Goal: Task Accomplishment & Management: Use online tool/utility

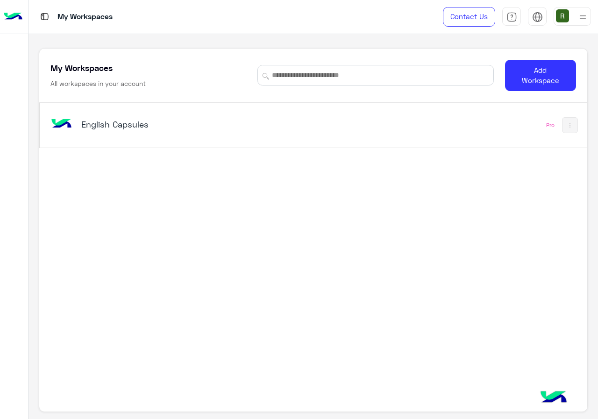
click at [253, 143] on div "English Capsules Pro" at bounding box center [313, 125] width 547 height 44
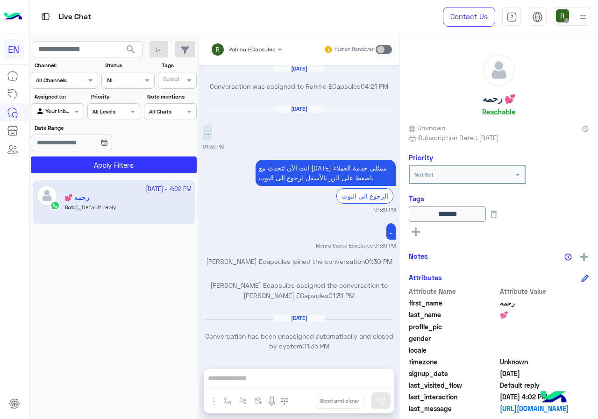
scroll to position [595, 0]
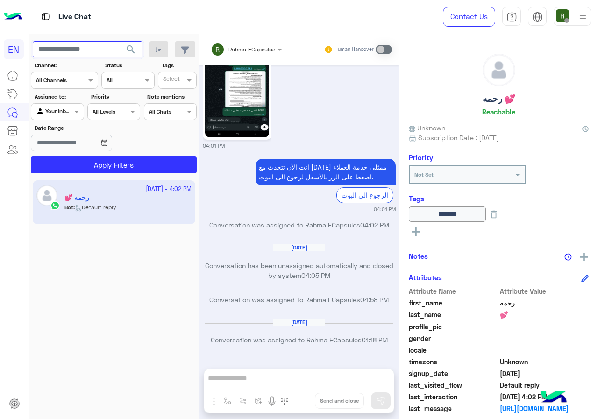
paste input "**********"
type input "**********"
click at [131, 56] on button "search" at bounding box center [131, 51] width 23 height 20
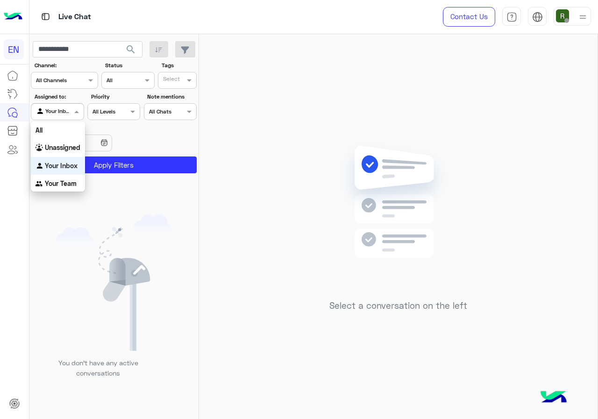
click at [65, 112] on div at bounding box center [57, 110] width 52 height 9
click at [68, 149] on b "Unassigned" at bounding box center [63, 147] width 36 height 8
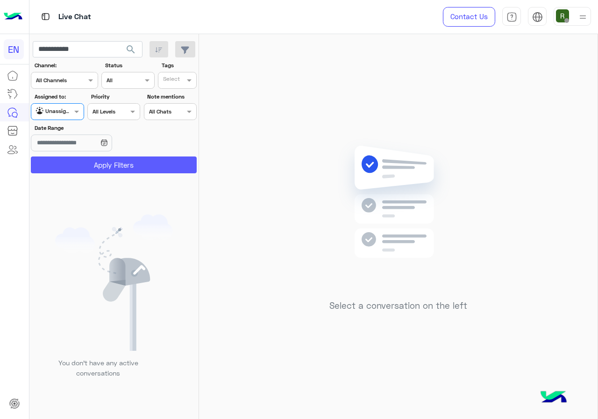
click at [79, 168] on button "Apply Filters" at bounding box center [114, 165] width 166 height 17
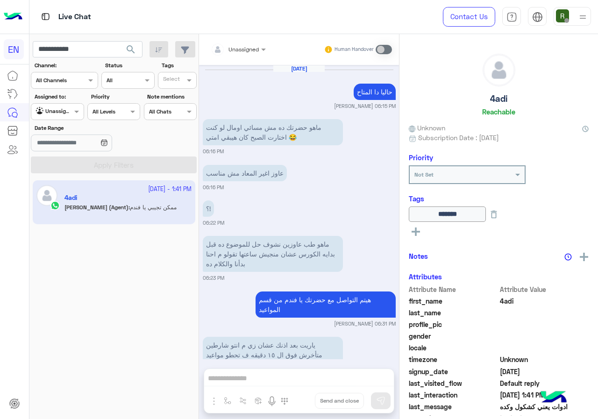
scroll to position [573, 0]
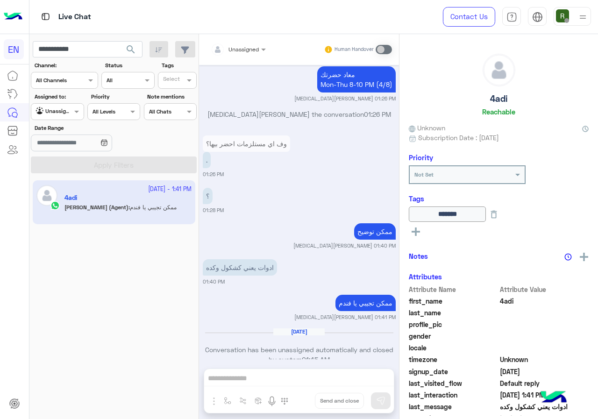
click at [70, 115] on div "Unassigned" at bounding box center [54, 111] width 36 height 9
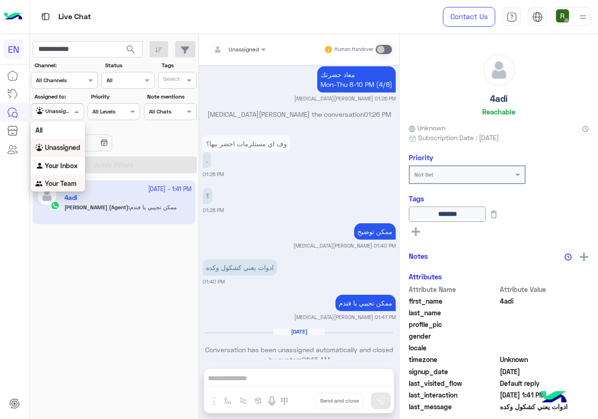
click at [67, 187] on b "Your Team" at bounding box center [61, 183] width 32 height 8
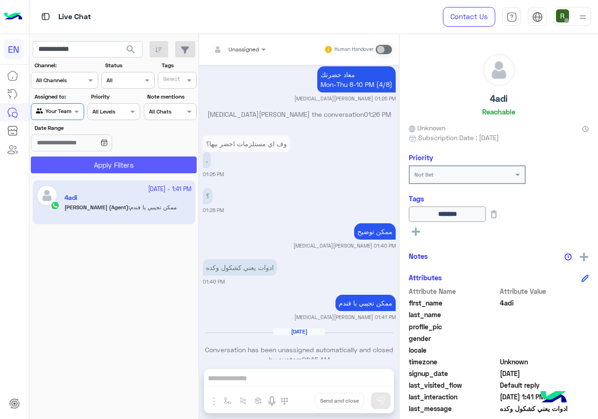
click at [89, 164] on button "Apply Filters" at bounding box center [114, 165] width 166 height 17
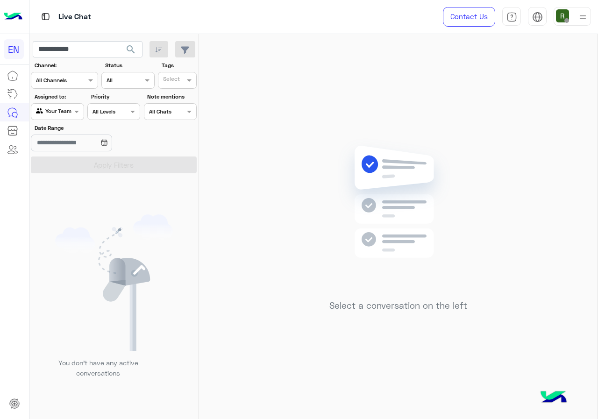
click at [77, 76] on div at bounding box center [64, 79] width 66 height 9
click at [76, 122] on div "WhatsApp" at bounding box center [64, 117] width 67 height 18
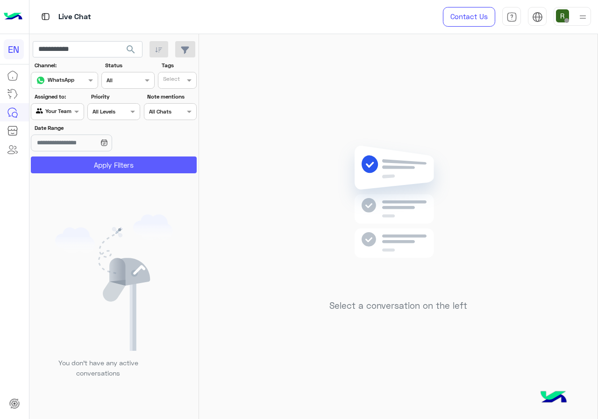
click at [86, 169] on button "Apply Filters" at bounding box center [114, 165] width 166 height 17
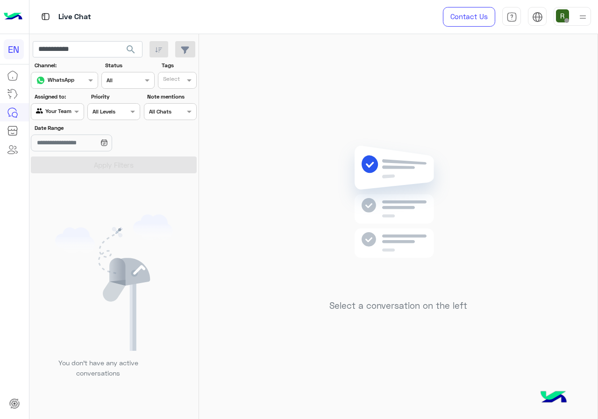
click at [125, 51] on span "search" at bounding box center [130, 49] width 11 height 11
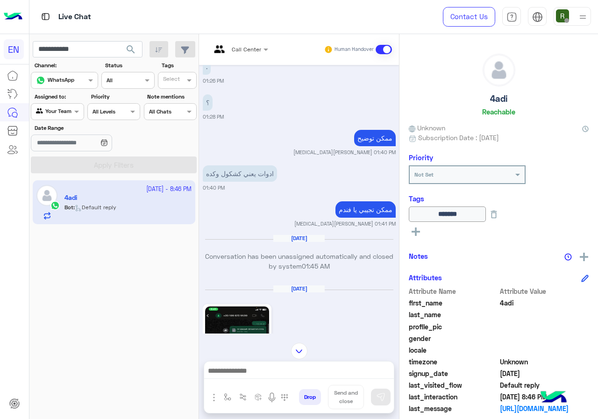
scroll to position [507, 0]
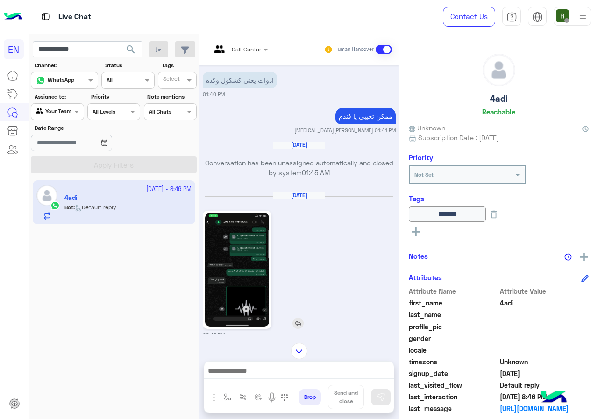
click at [243, 217] on img at bounding box center [237, 270] width 64 height 114
click at [264, 262] on img at bounding box center [237, 270] width 64 height 114
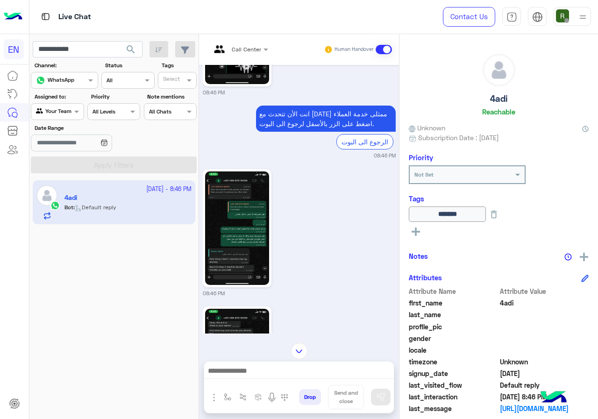
scroll to position [787, 0]
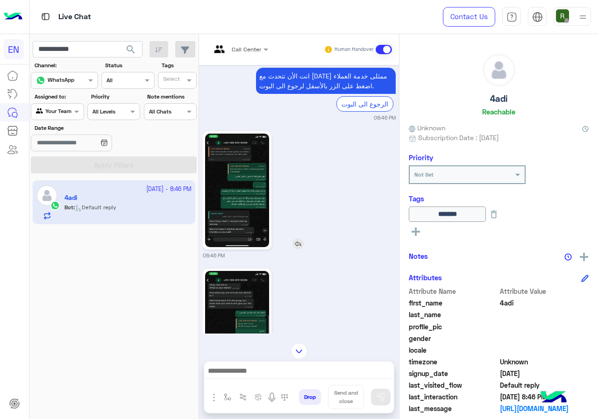
click at [234, 141] on img at bounding box center [237, 191] width 64 height 114
click at [227, 210] on img at bounding box center [237, 191] width 64 height 114
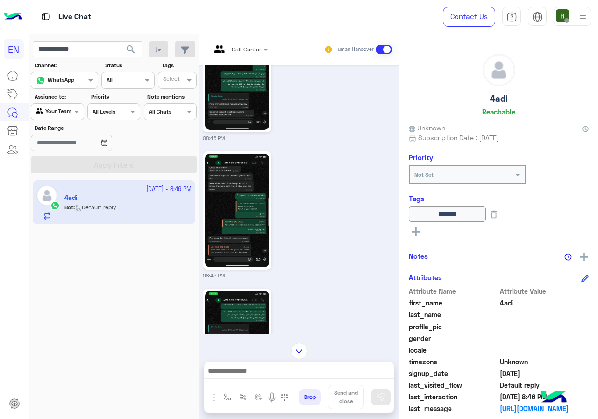
scroll to position [928, 0]
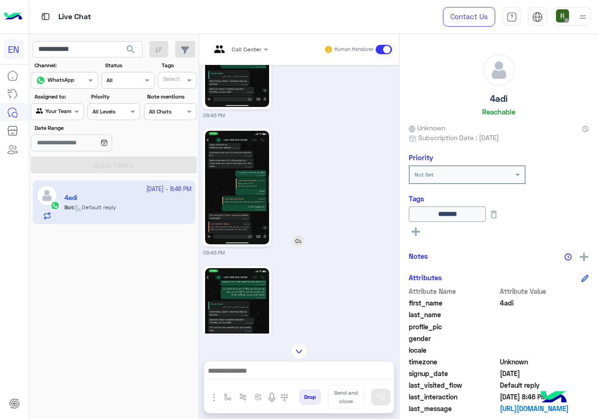
click at [238, 163] on img at bounding box center [237, 188] width 64 height 114
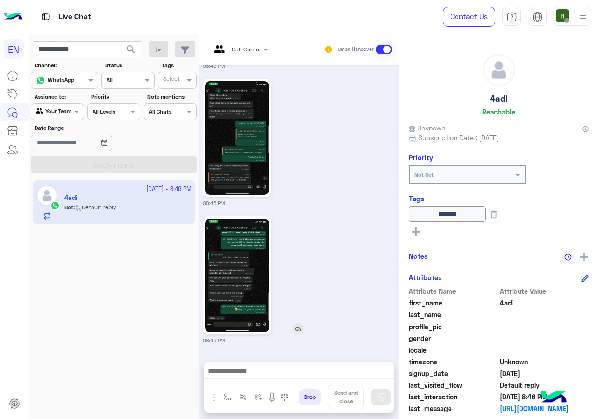
scroll to position [1021, 0]
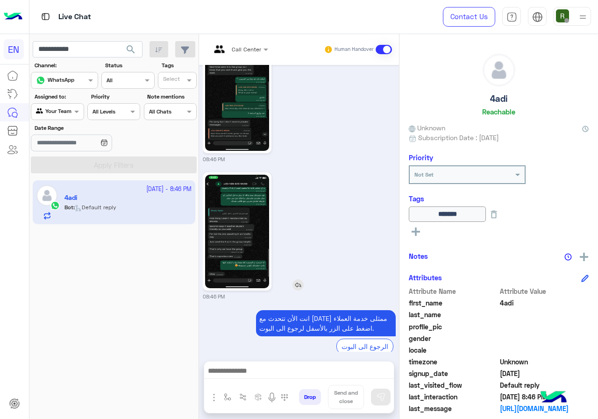
click at [248, 206] on img at bounding box center [237, 232] width 64 height 114
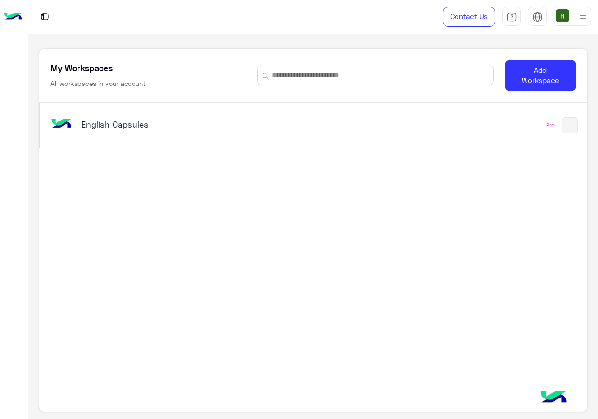
click at [257, 138] on div "English Capsules" at bounding box center [208, 125] width 318 height 27
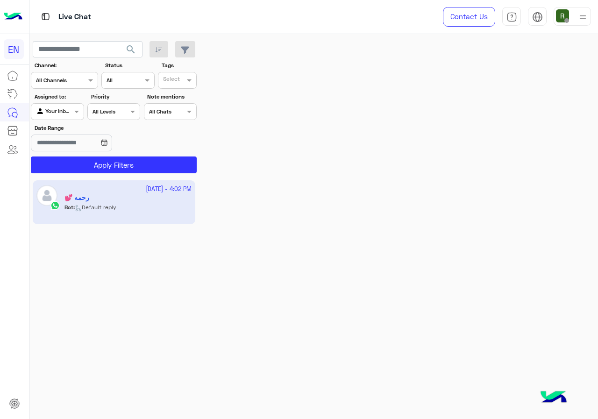
scroll to position [595, 0]
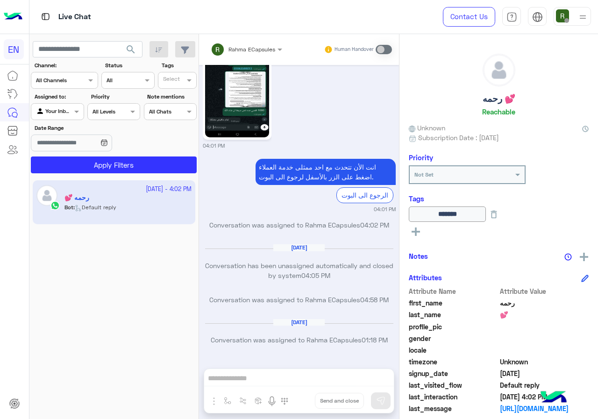
click at [82, 87] on div "Channel All Channels" at bounding box center [64, 80] width 67 height 17
click at [80, 115] on div "WhatsApp" at bounding box center [64, 117] width 67 height 18
click at [93, 158] on button "Apply Filters" at bounding box center [114, 165] width 166 height 17
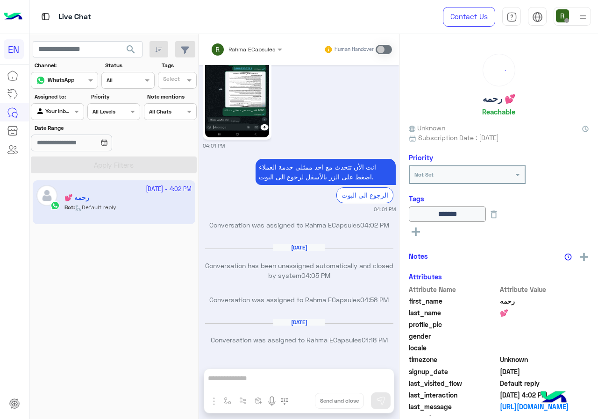
click at [72, 120] on section "Channel: Channel WhatsApp Status Channel All Tags Select Assigned to: Agent Fil…" at bounding box center [114, 117] width 156 height 112
click at [60, 111] on div at bounding box center [57, 110] width 52 height 9
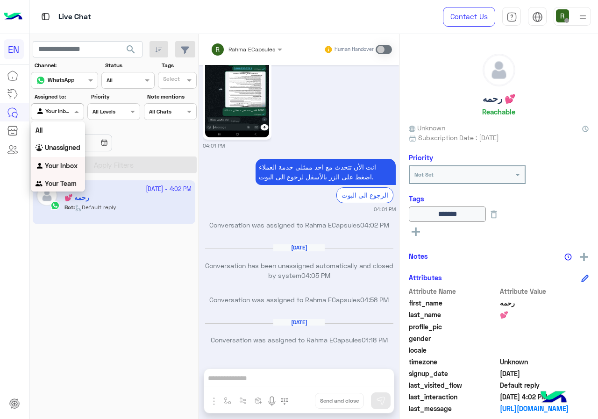
click at [66, 179] on div "Your Team" at bounding box center [58, 184] width 54 height 18
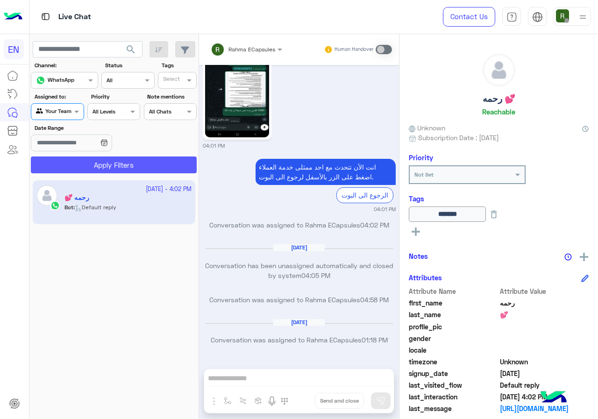
click at [97, 159] on button "Apply Filters" at bounding box center [114, 165] width 166 height 17
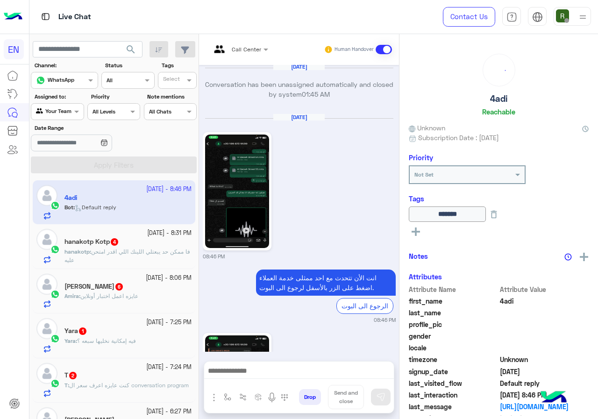
scroll to position [1021, 0]
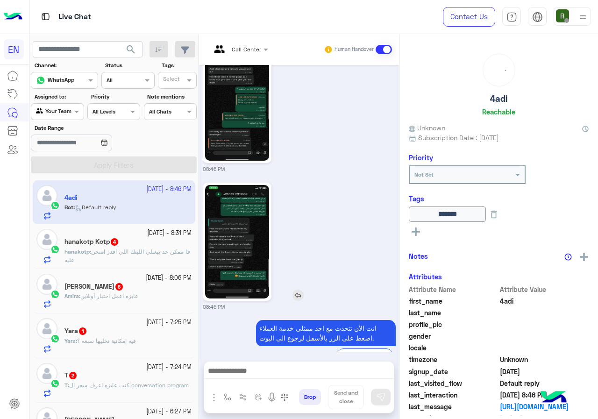
click at [237, 212] on img at bounding box center [237, 242] width 64 height 114
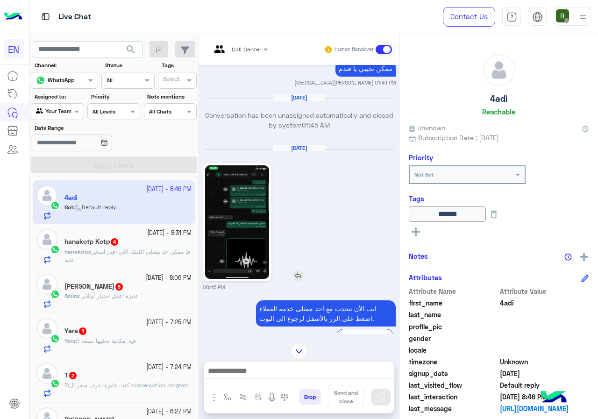
scroll to position [554, 0]
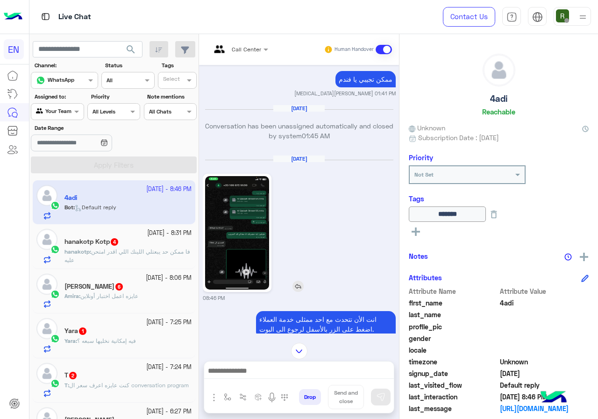
click at [232, 199] on img at bounding box center [237, 233] width 64 height 114
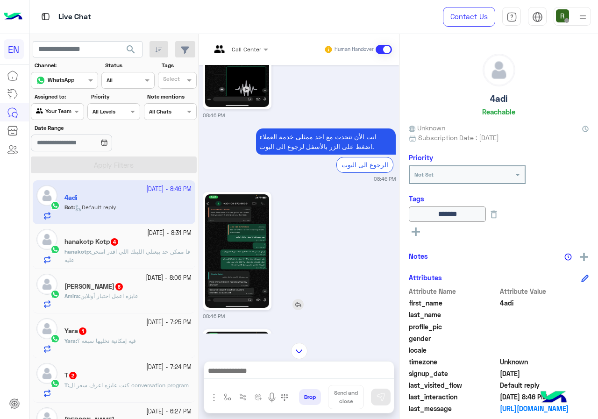
scroll to position [741, 0]
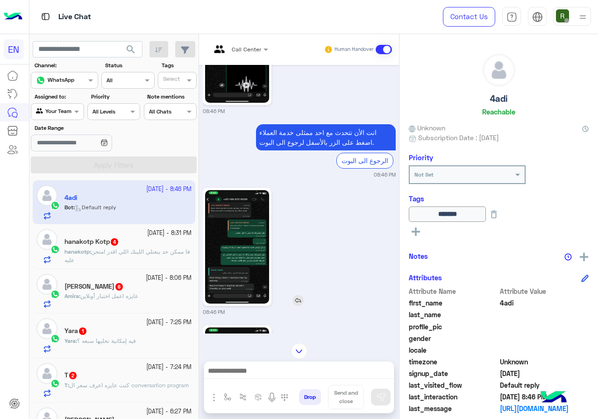
click at [249, 215] on img at bounding box center [237, 247] width 64 height 114
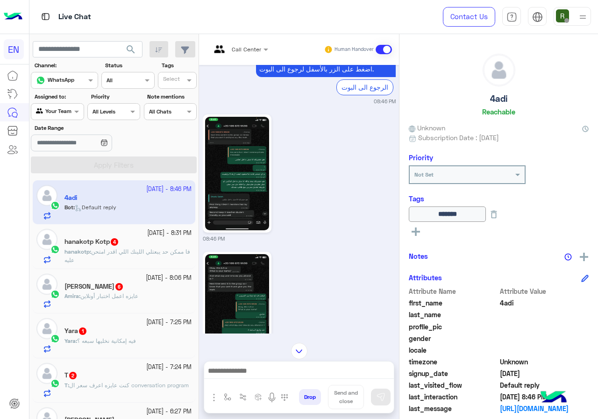
scroll to position [834, 0]
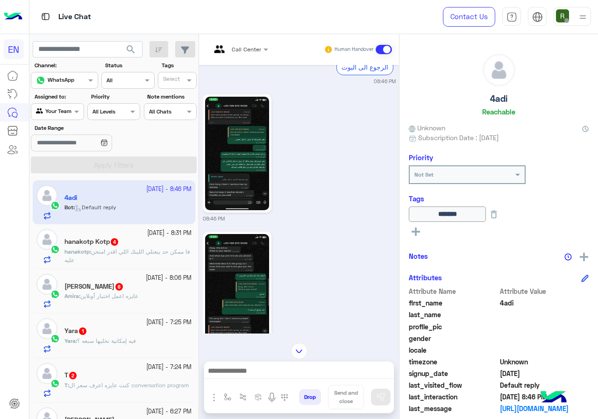
click at [223, 260] on img at bounding box center [237, 291] width 64 height 114
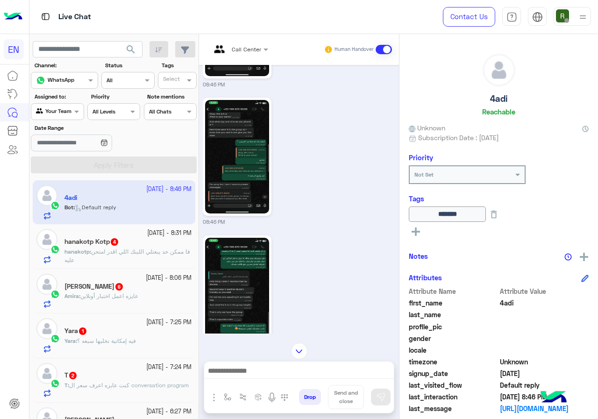
scroll to position [974, 0]
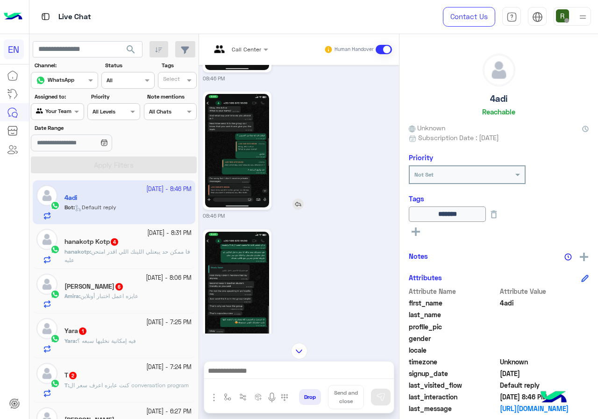
click at [254, 167] on img at bounding box center [237, 151] width 64 height 114
click at [251, 268] on img at bounding box center [237, 289] width 64 height 114
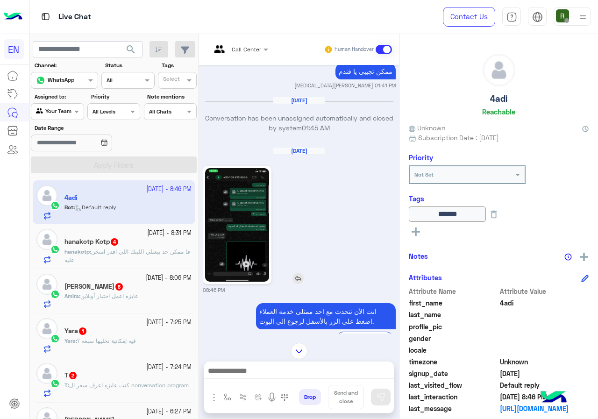
scroll to position [601, 0]
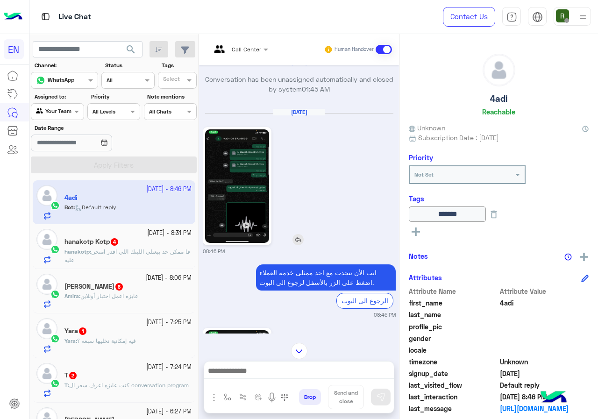
click at [244, 182] on img at bounding box center [237, 186] width 64 height 114
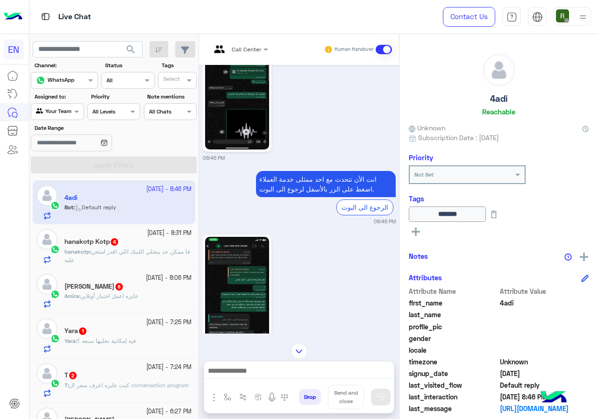
click at [236, 237] on img at bounding box center [237, 294] width 64 height 114
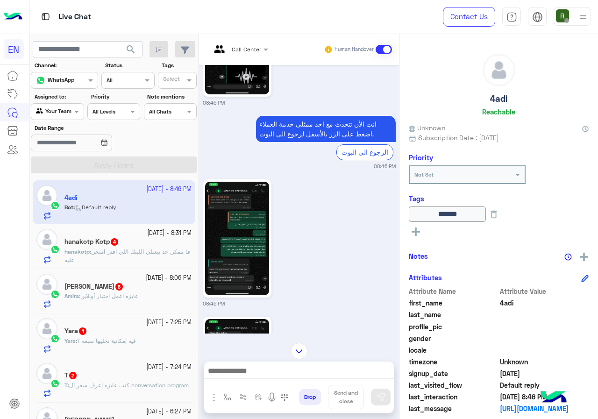
scroll to position [787, 0]
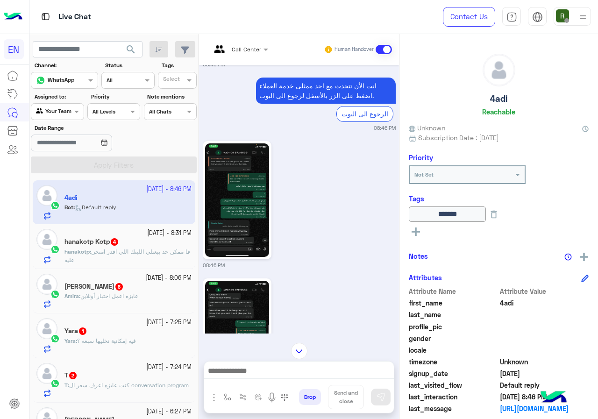
click at [227, 281] on img at bounding box center [237, 338] width 64 height 114
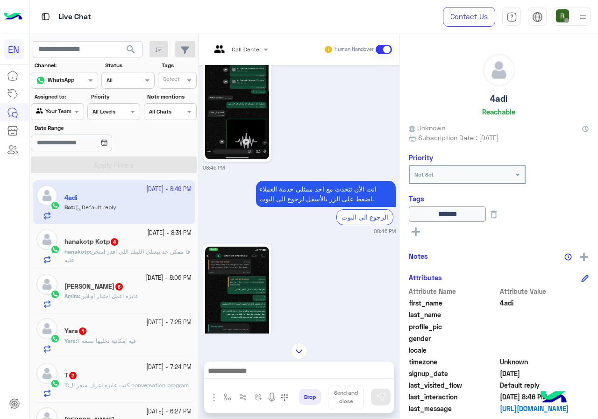
scroll to position [694, 0]
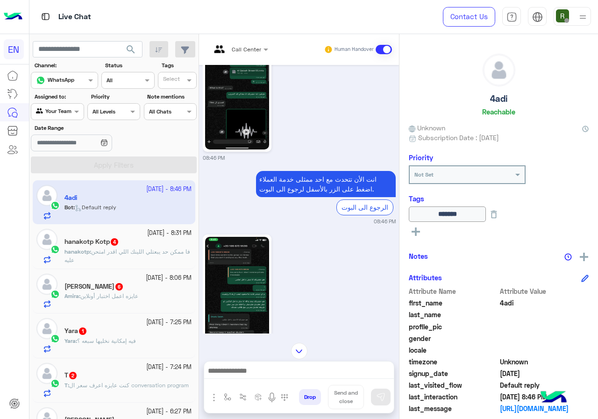
click at [258, 237] on img at bounding box center [237, 294] width 64 height 114
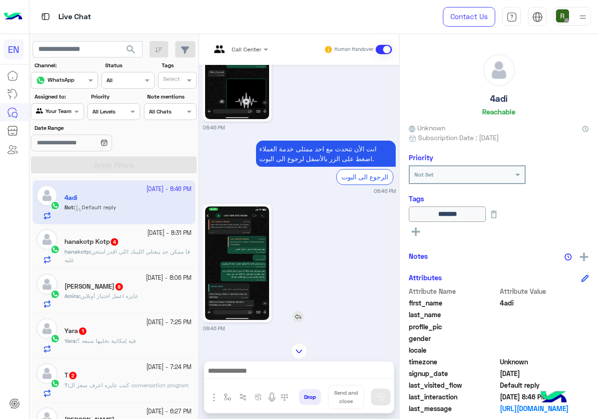
scroll to position [741, 0]
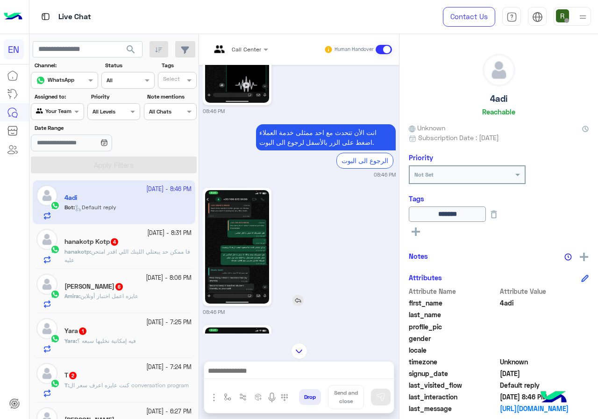
click at [252, 218] on img at bounding box center [237, 247] width 64 height 114
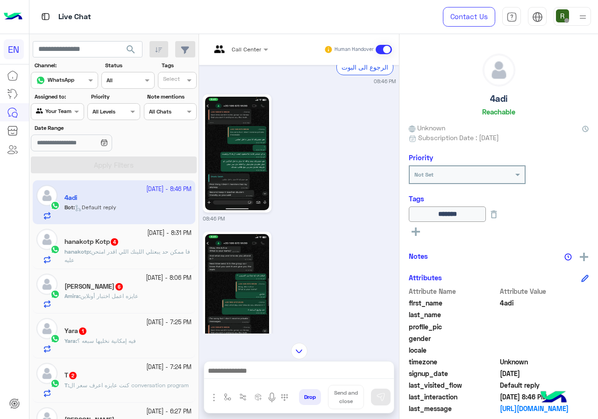
click at [237, 253] on img at bounding box center [237, 291] width 64 height 114
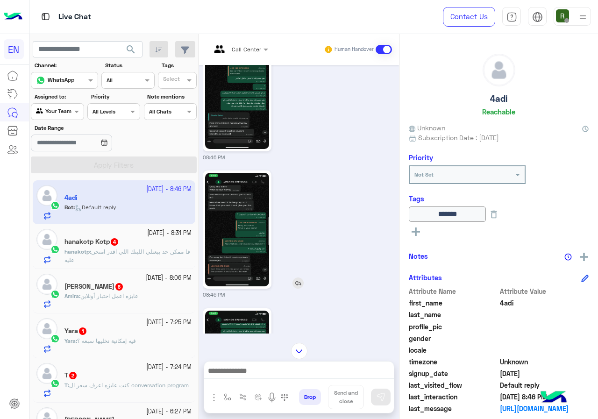
scroll to position [928, 0]
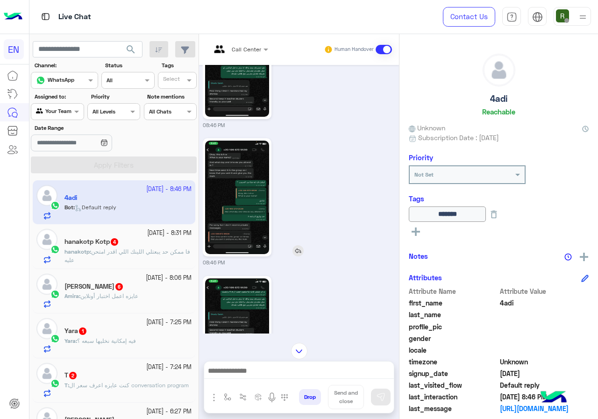
click at [243, 182] on img at bounding box center [237, 198] width 64 height 114
click at [240, 279] on img at bounding box center [237, 336] width 64 height 114
click at [254, 181] on img at bounding box center [237, 198] width 64 height 114
click at [240, 279] on img at bounding box center [237, 336] width 64 height 114
click at [248, 185] on img at bounding box center [237, 198] width 64 height 114
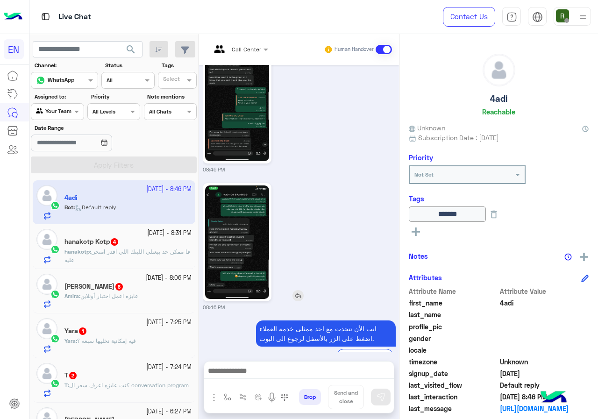
scroll to position [1021, 0]
click at [246, 235] on img at bounding box center [237, 242] width 64 height 114
